Goal: Task Accomplishment & Management: Manage account settings

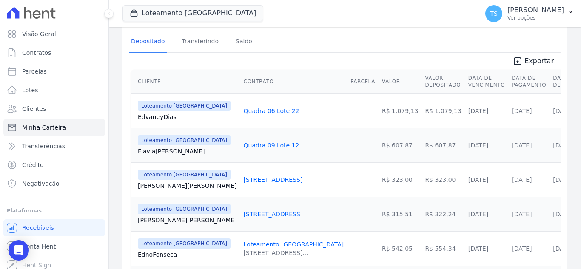
scroll to position [132, 0]
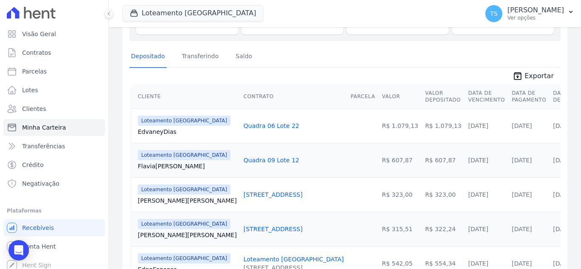
drag, startPoint x: 133, startPoint y: 85, endPoint x: 546, endPoint y: 125, distance: 414.3
click at [516, 76] on icon "unarchive" at bounding box center [517, 76] width 10 height 10
click at [347, 126] on td at bounding box center [362, 125] width 31 height 34
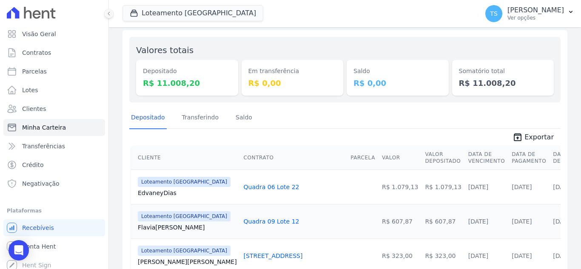
scroll to position [85, 0]
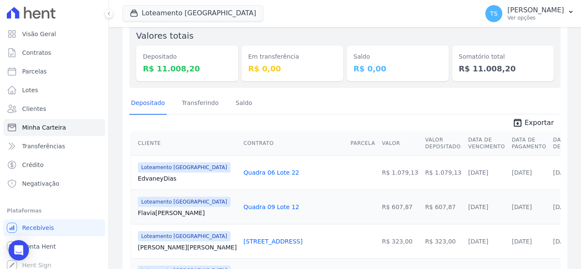
click at [508, 150] on th "Data de Pagamento" at bounding box center [528, 143] width 41 height 24
click at [549, 146] on th "Data de Depósito" at bounding box center [566, 143] width 35 height 24
click at [253, 150] on th "Contrato" at bounding box center [293, 143] width 107 height 24
click at [378, 145] on th "Valor" at bounding box center [399, 143] width 43 height 24
click at [421, 145] on th "Valor Depositado" at bounding box center [442, 143] width 43 height 24
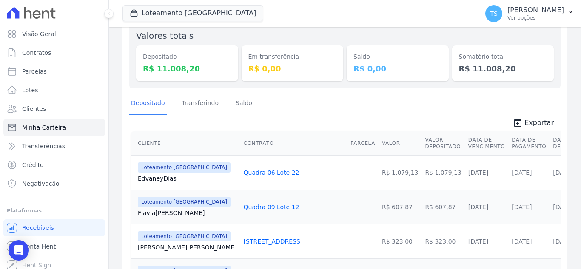
drag, startPoint x: 415, startPoint y: 144, endPoint x: 430, endPoint y: 145, distance: 14.9
click at [465, 144] on th "Data de Vencimento" at bounding box center [486, 143] width 43 height 24
drag, startPoint x: 470, startPoint y: 145, endPoint x: 478, endPoint y: 147, distance: 7.9
click at [508, 147] on th "Data de Pagamento" at bounding box center [528, 143] width 41 height 24
click at [549, 147] on th "Data de Depósito" at bounding box center [566, 143] width 35 height 24
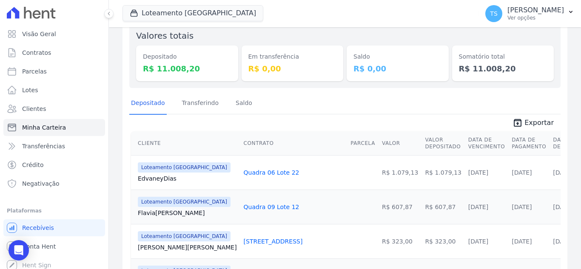
click at [549, 177] on td "[DATE]" at bounding box center [566, 172] width 35 height 34
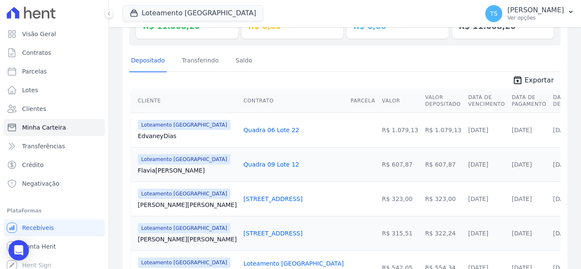
scroll to position [170, 0]
